Goal: Task Accomplishment & Management: Use online tool/utility

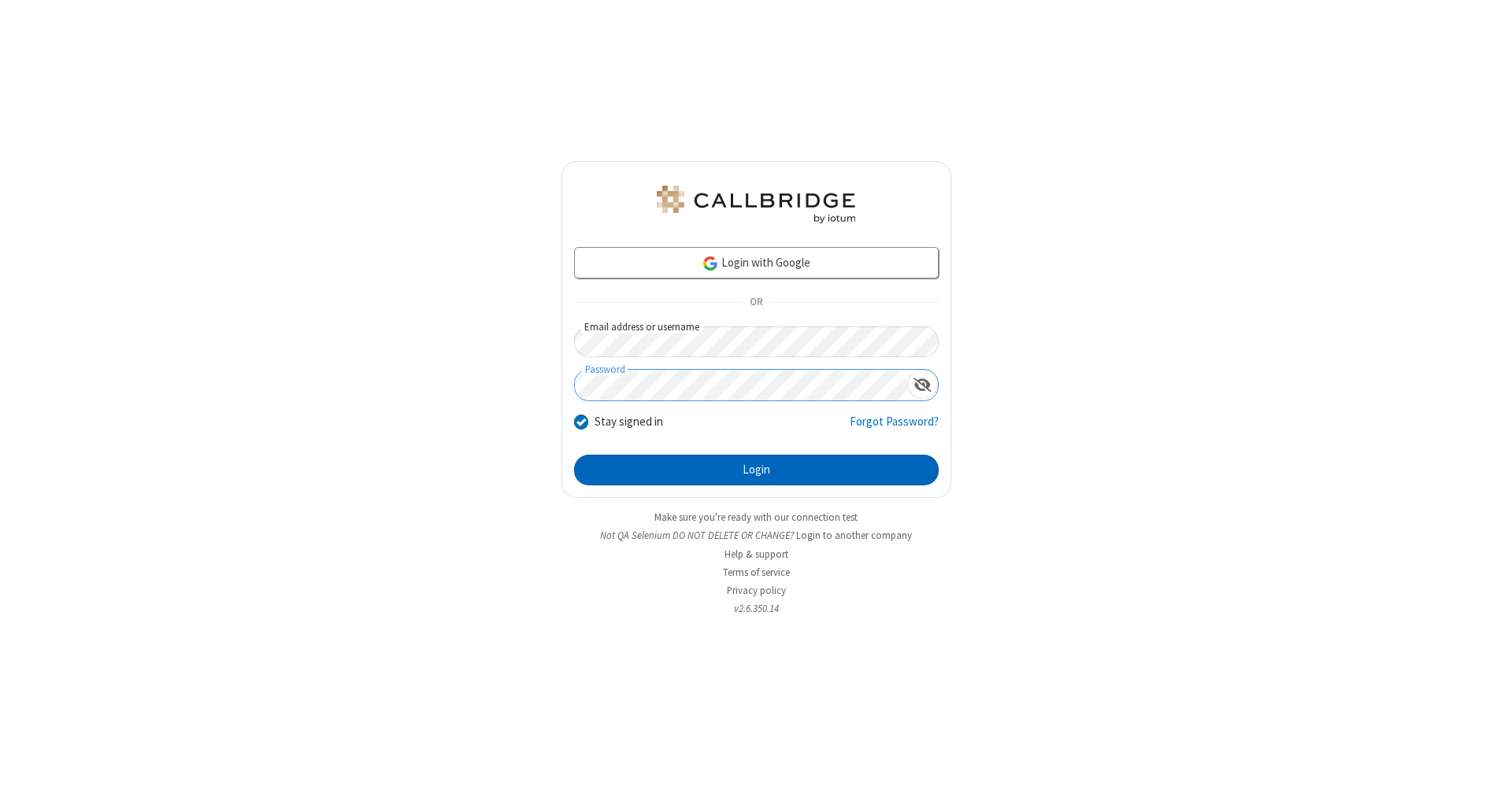
click at [756, 471] on button "Login" at bounding box center [756, 471] width 365 height 32
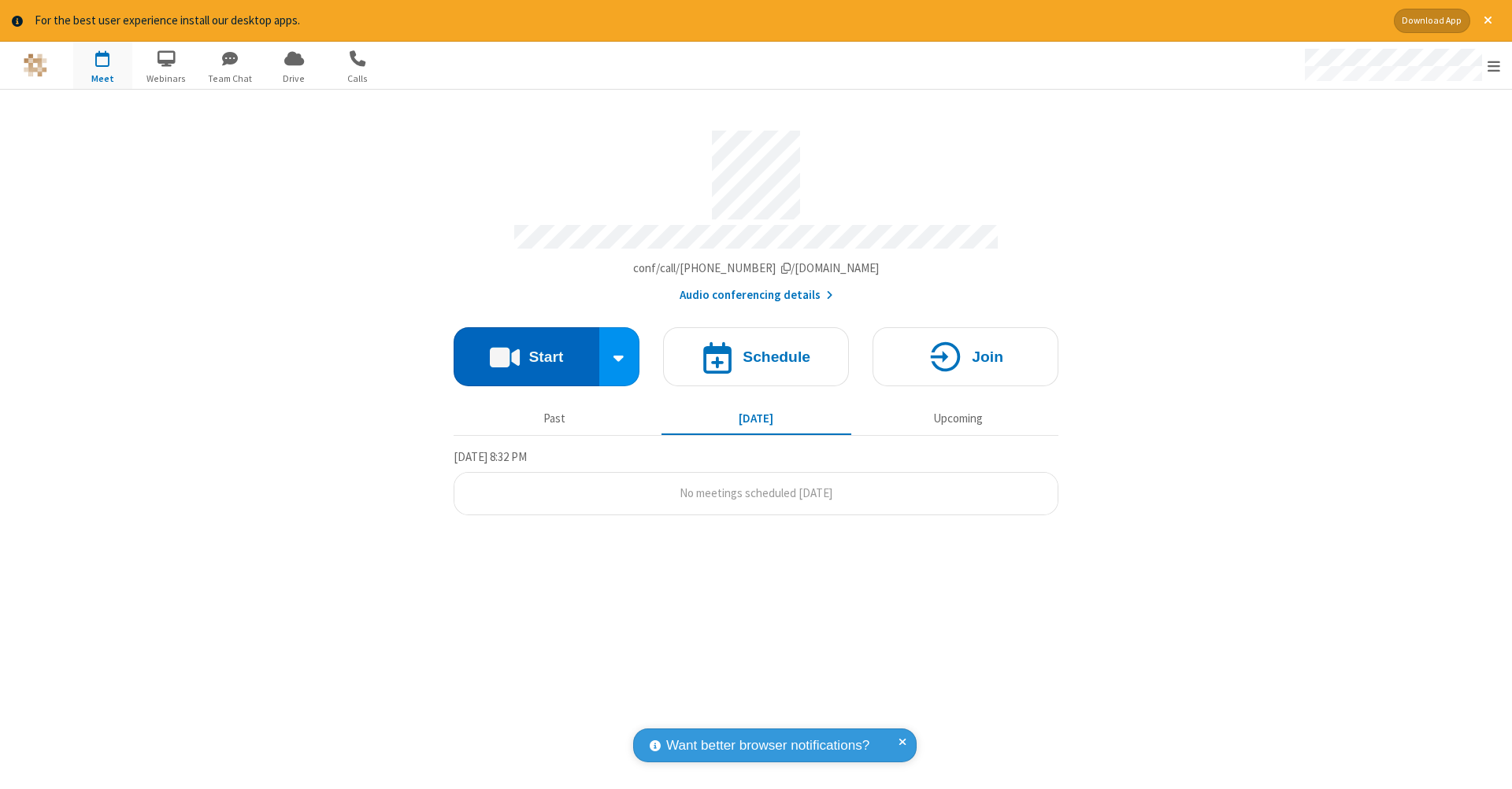
click at [526, 348] on button "Start" at bounding box center [526, 356] width 146 height 59
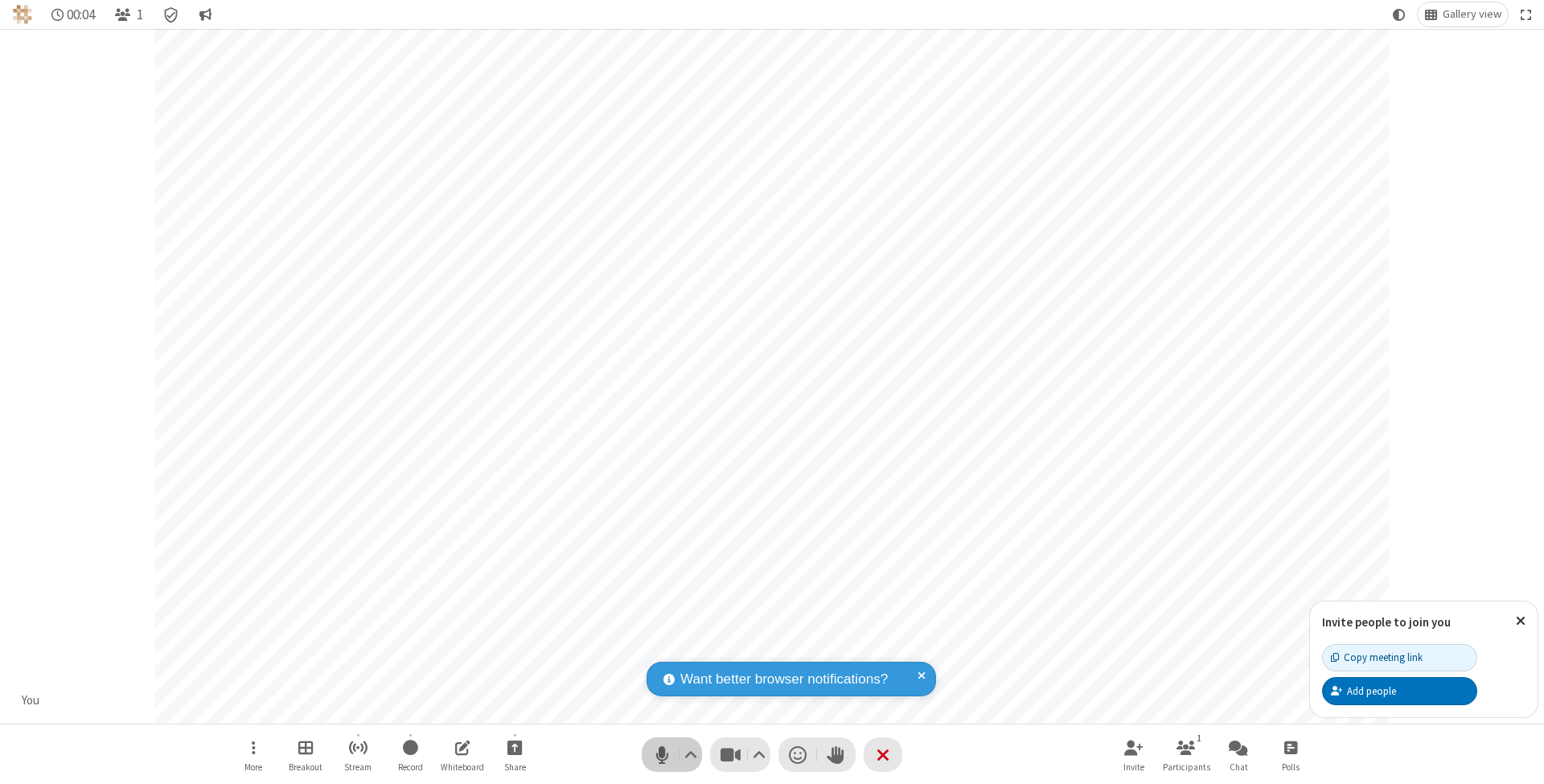
click at [661, 753] on span "Mute (⌘+Shift+A)" at bounding box center [661, 754] width 24 height 24
click at [661, 753] on span "Unmute (⌘+Shift+A)" at bounding box center [661, 754] width 24 height 24
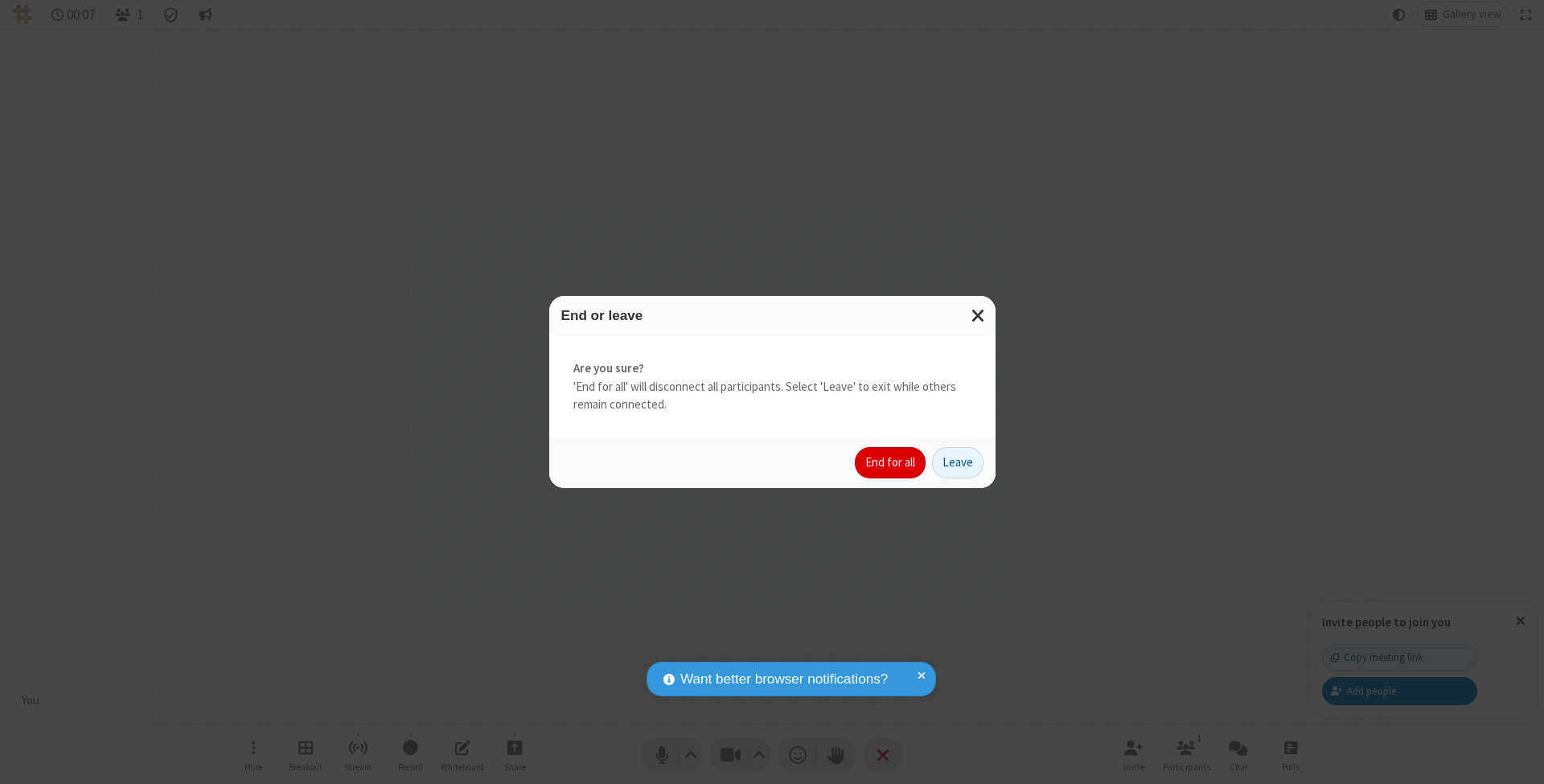
click at [891, 461] on button "End for all" at bounding box center [890, 463] width 71 height 33
